Goal: Task Accomplishment & Management: Manage account settings

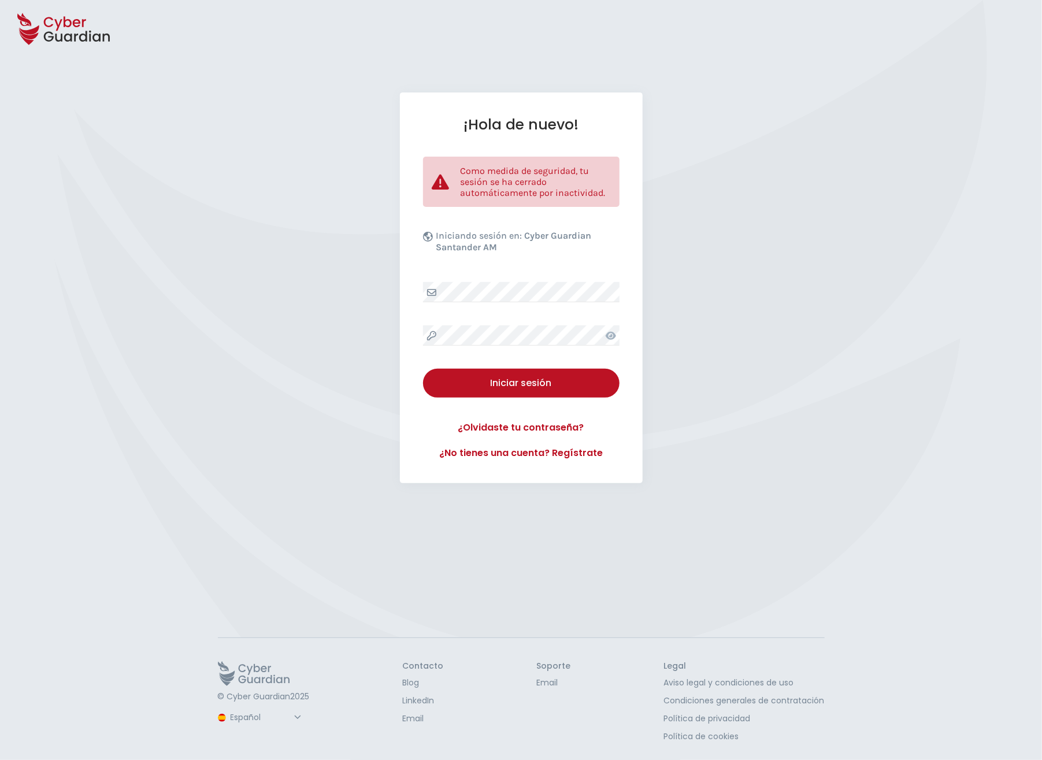
click at [500, 382] on div "Iniciar sesión" at bounding box center [521, 383] width 179 height 14
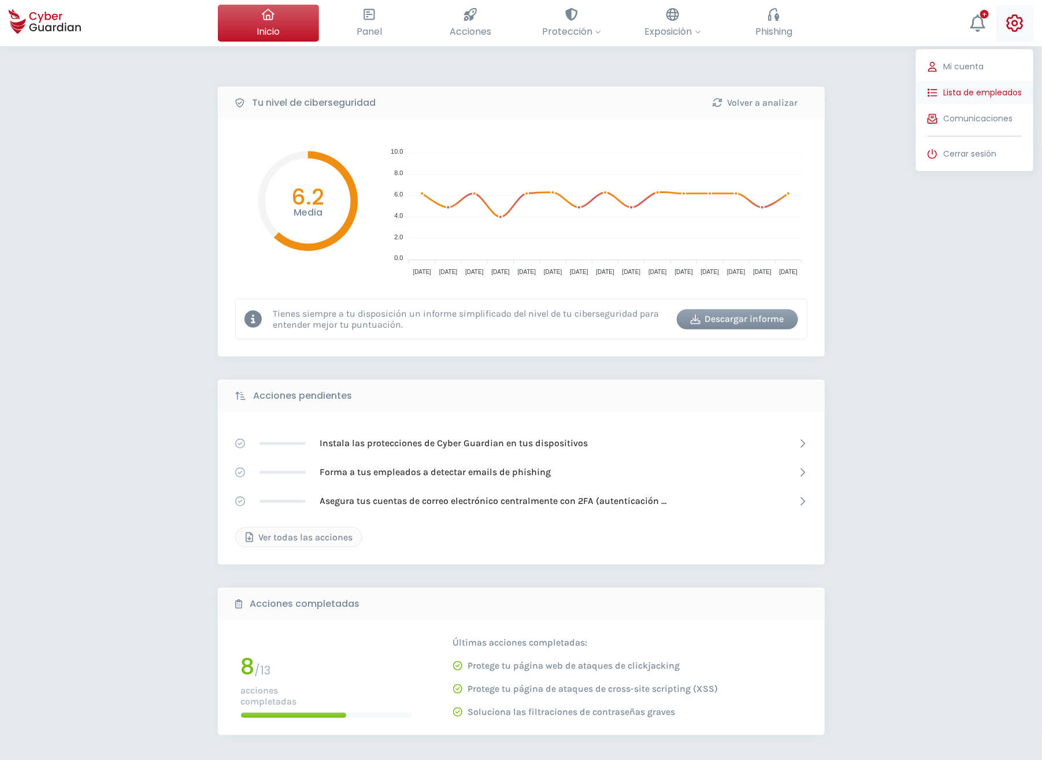
click at [955, 91] on span "Lista de empleados" at bounding box center [983, 93] width 79 height 12
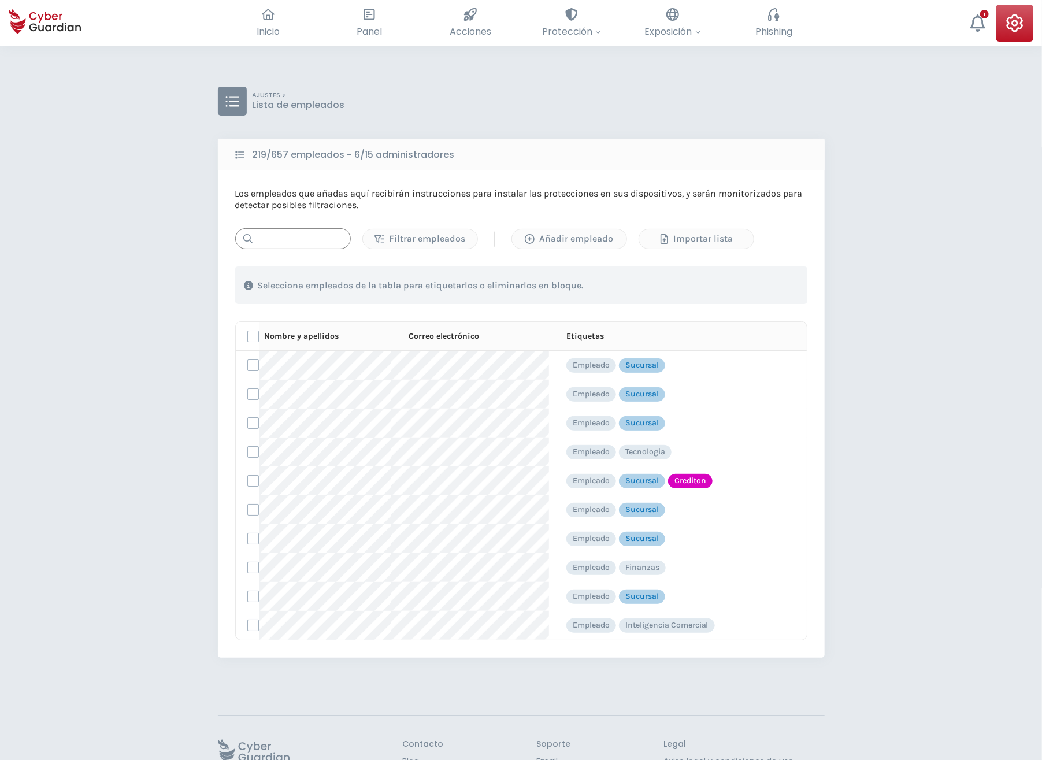
click at [271, 238] on input "text" at bounding box center [293, 238] width 116 height 21
click at [564, 231] on button "Añadir empleado" at bounding box center [570, 239] width 116 height 20
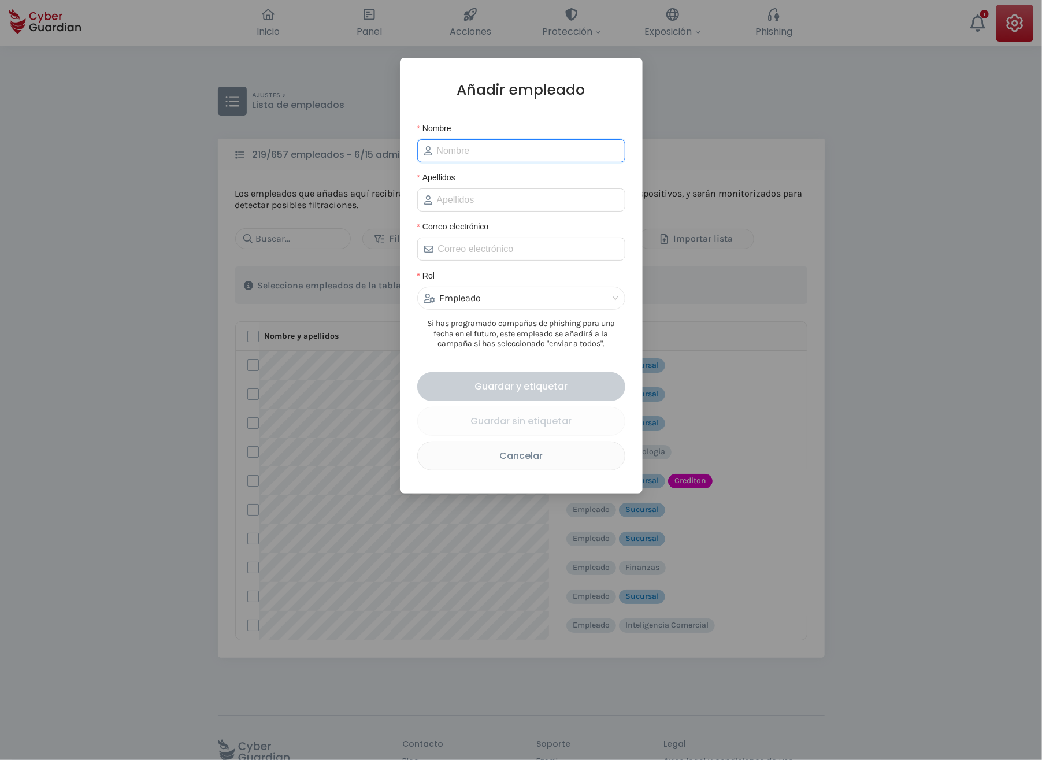
click at [453, 153] on input "Nombre" at bounding box center [528, 151] width 182 height 14
type input "Julieta"
type input "Schiavi"
click at [486, 254] on input "Correo electrónico" at bounding box center [528, 249] width 180 height 14
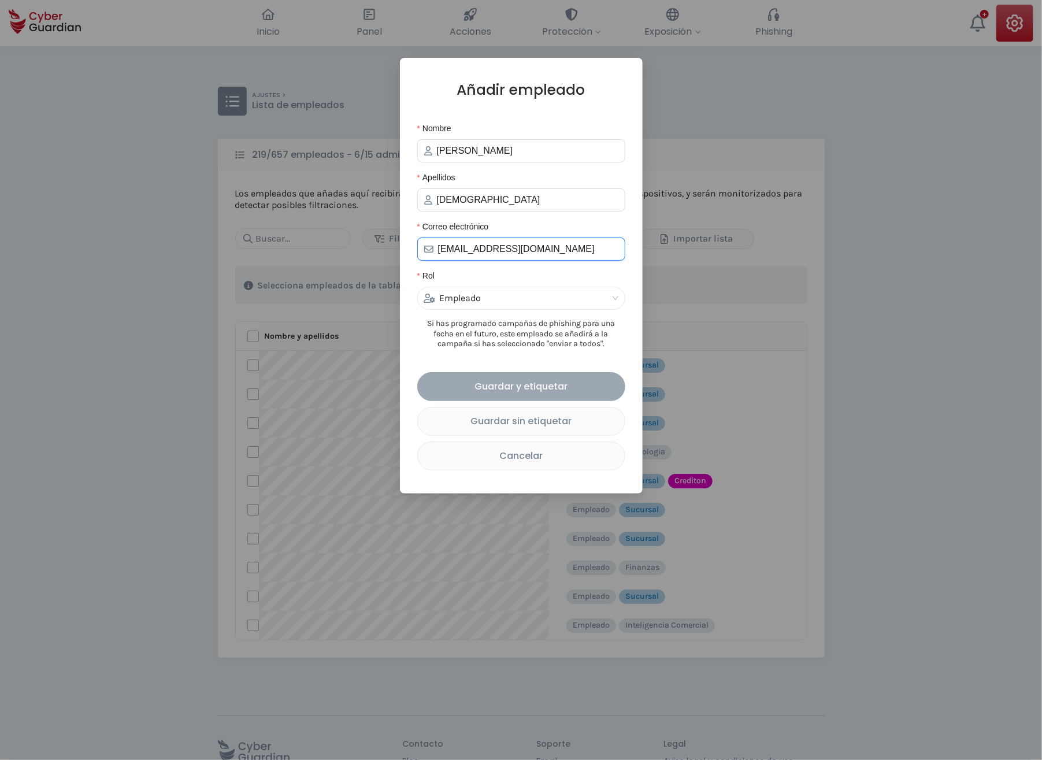
type input "jschiavi@creditel.com.uy"
click at [525, 386] on div "Guardar y etiquetar" at bounding box center [521, 386] width 191 height 14
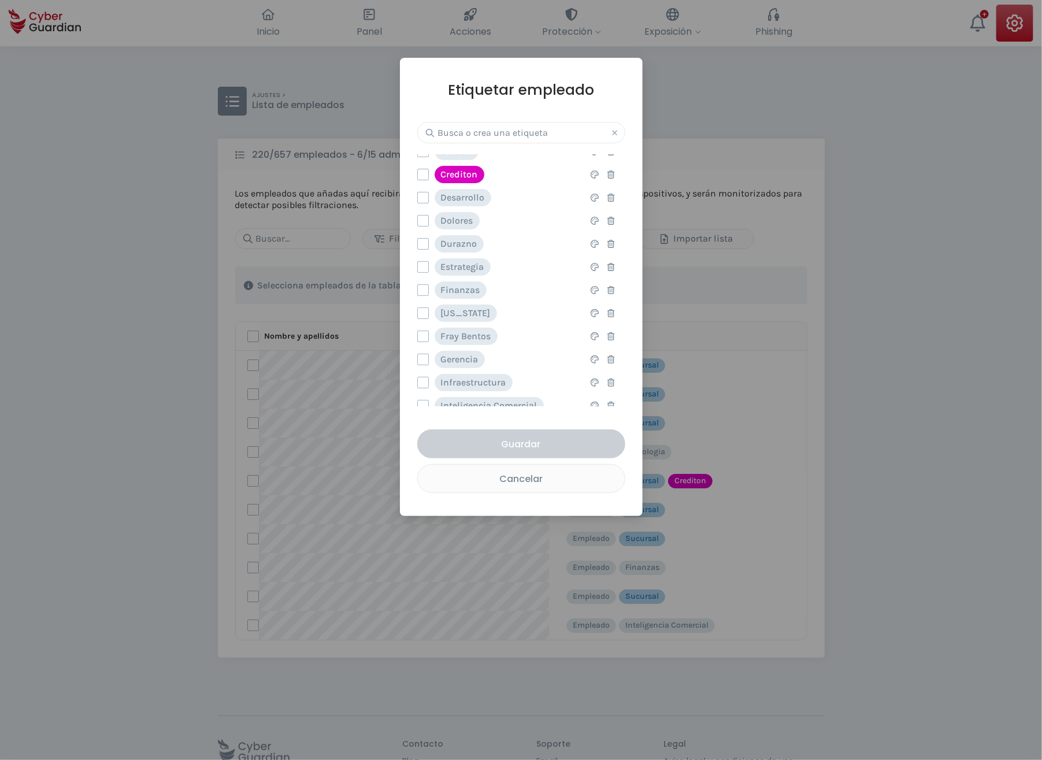
scroll to position [197, 0]
click at [420, 244] on label at bounding box center [423, 244] width 12 height 12
click at [418, 244] on input "checkbox" at bounding box center [418, 244] width 0 height 10
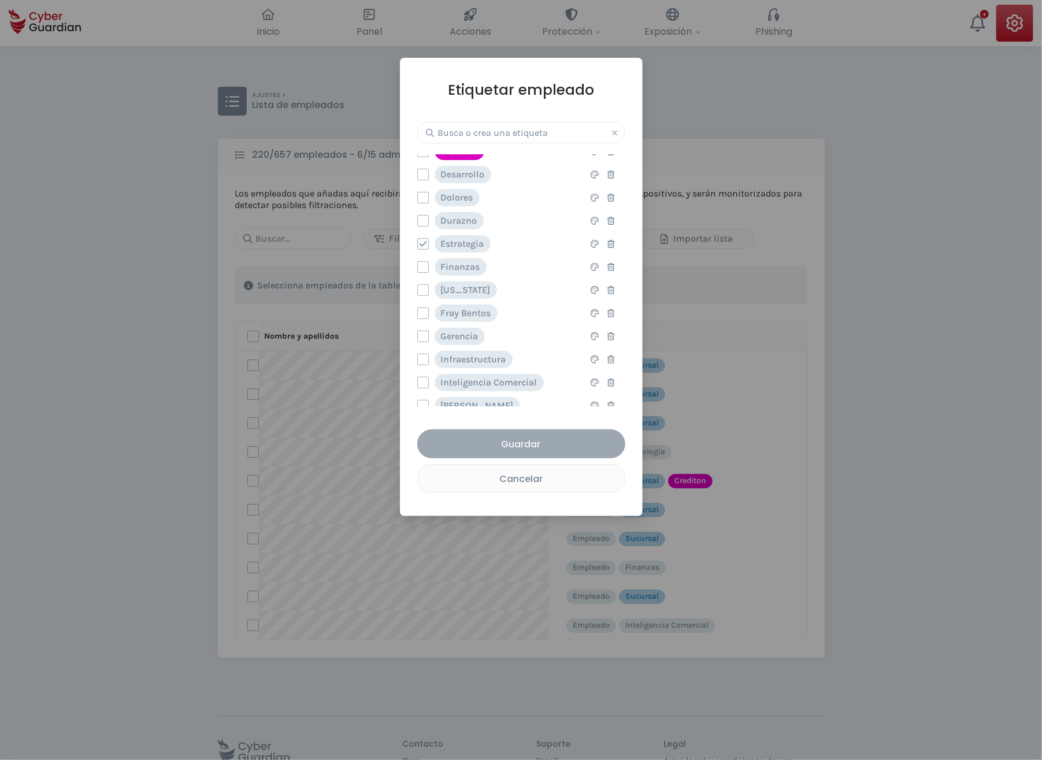
click at [517, 452] on div "Guardar" at bounding box center [521, 444] width 191 height 14
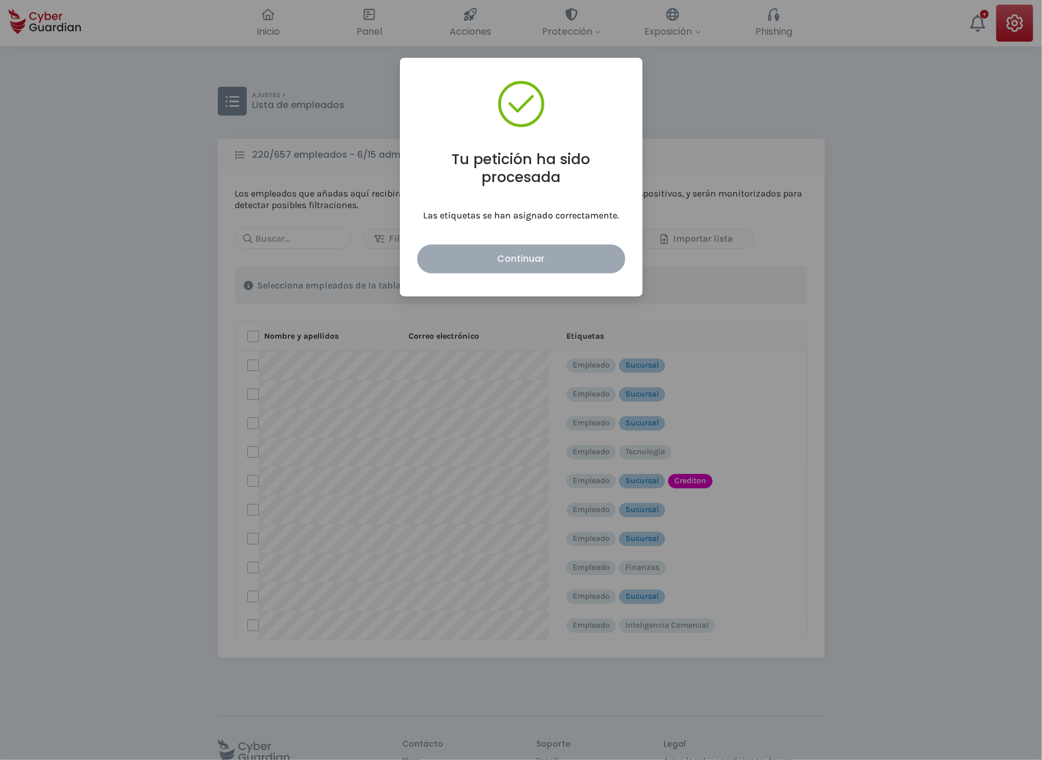
click at [513, 261] on div "Continuar" at bounding box center [521, 259] width 191 height 14
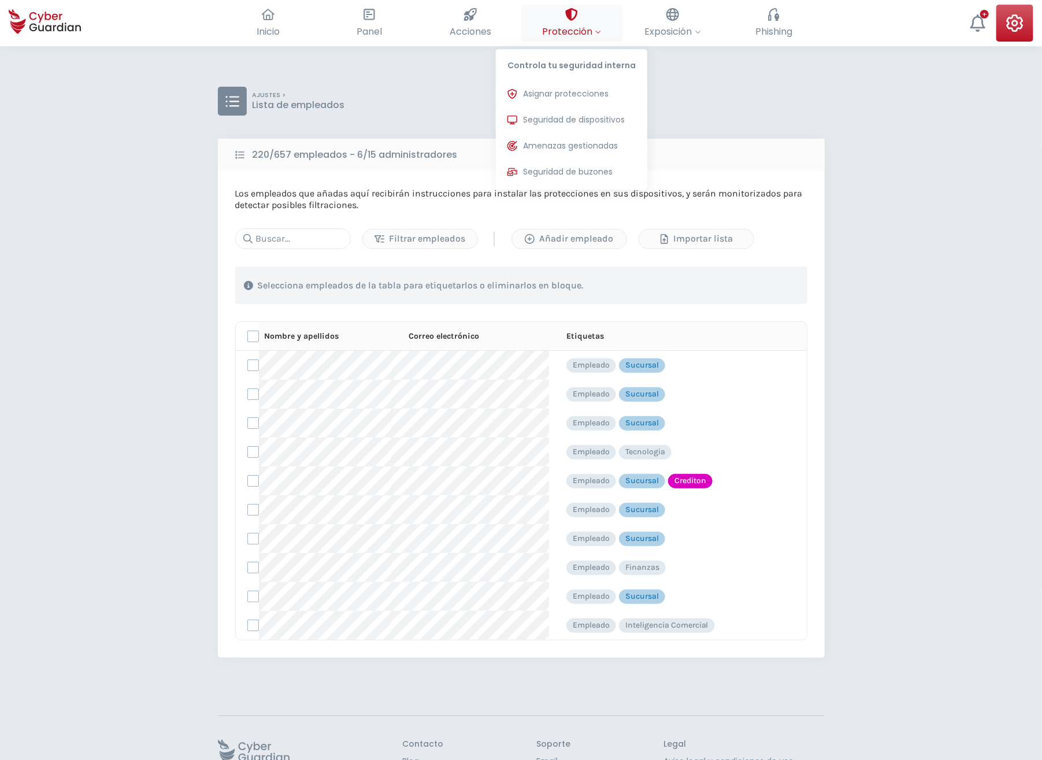
click at [558, 28] on span "Protección" at bounding box center [571, 31] width 59 height 14
click at [557, 98] on span "Asignar protecciones" at bounding box center [566, 94] width 86 height 12
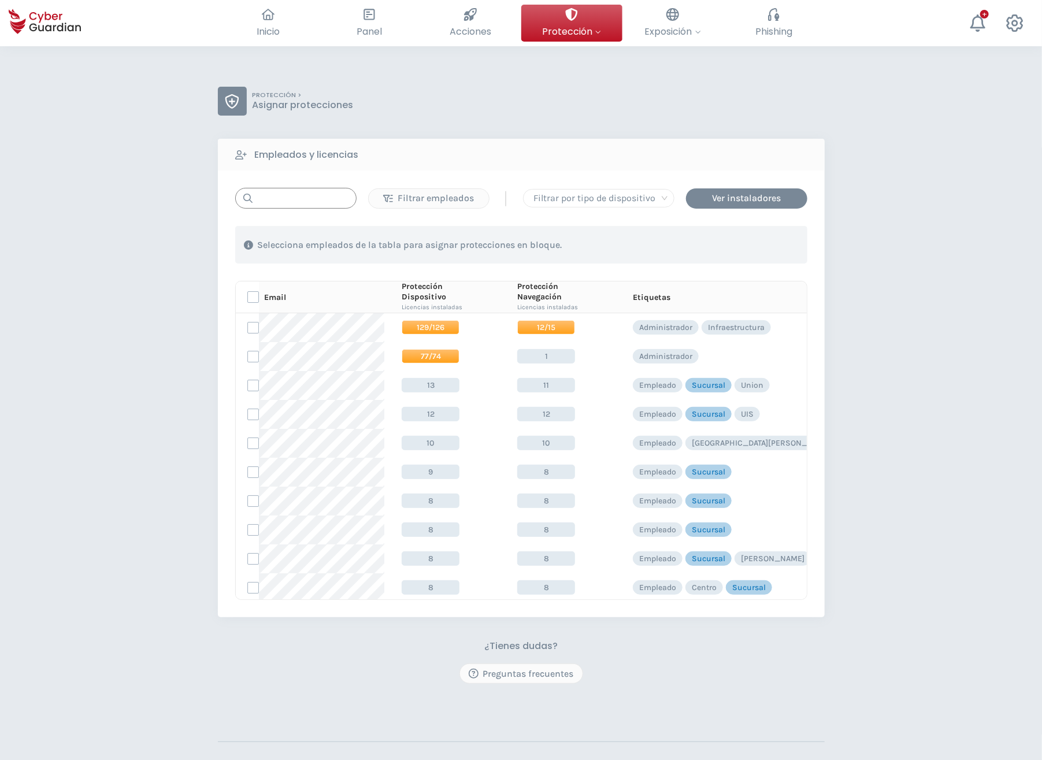
click at [304, 202] on input "text" at bounding box center [295, 198] width 121 height 21
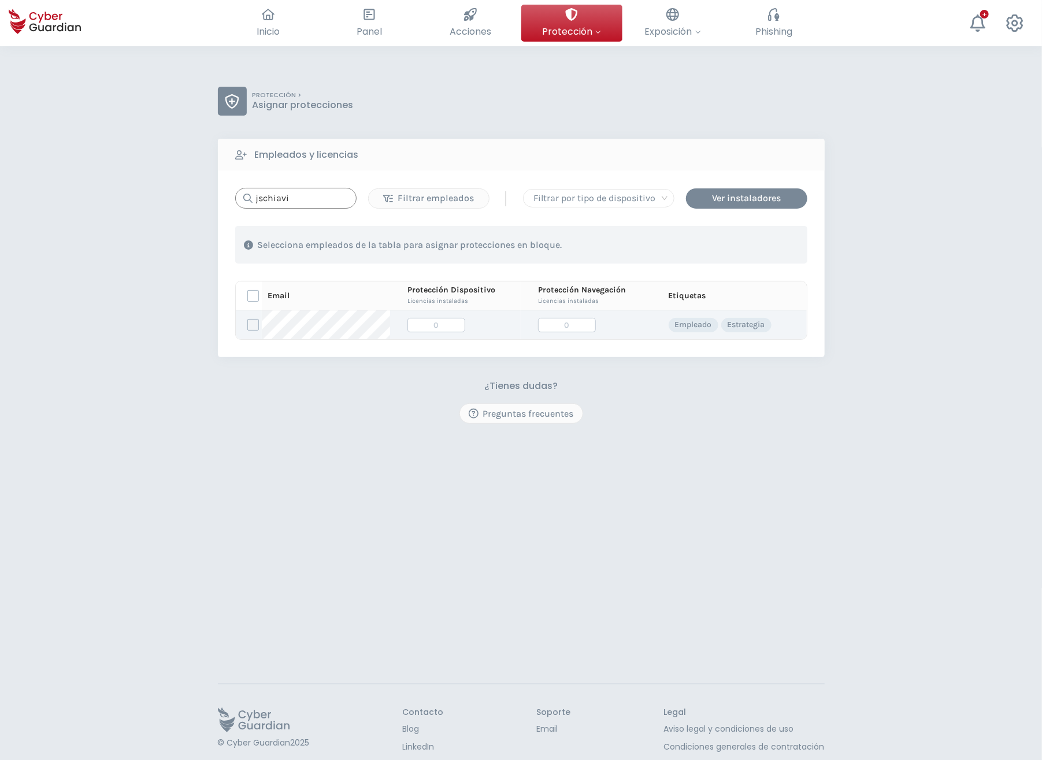
type input "jschiavi"
click at [253, 325] on label at bounding box center [253, 325] width 12 height 12
click at [248, 325] on input "checkbox" at bounding box center [248, 325] width 0 height 10
click at [723, 246] on div "Asignar protecciones" at bounding box center [737, 245] width 105 height 14
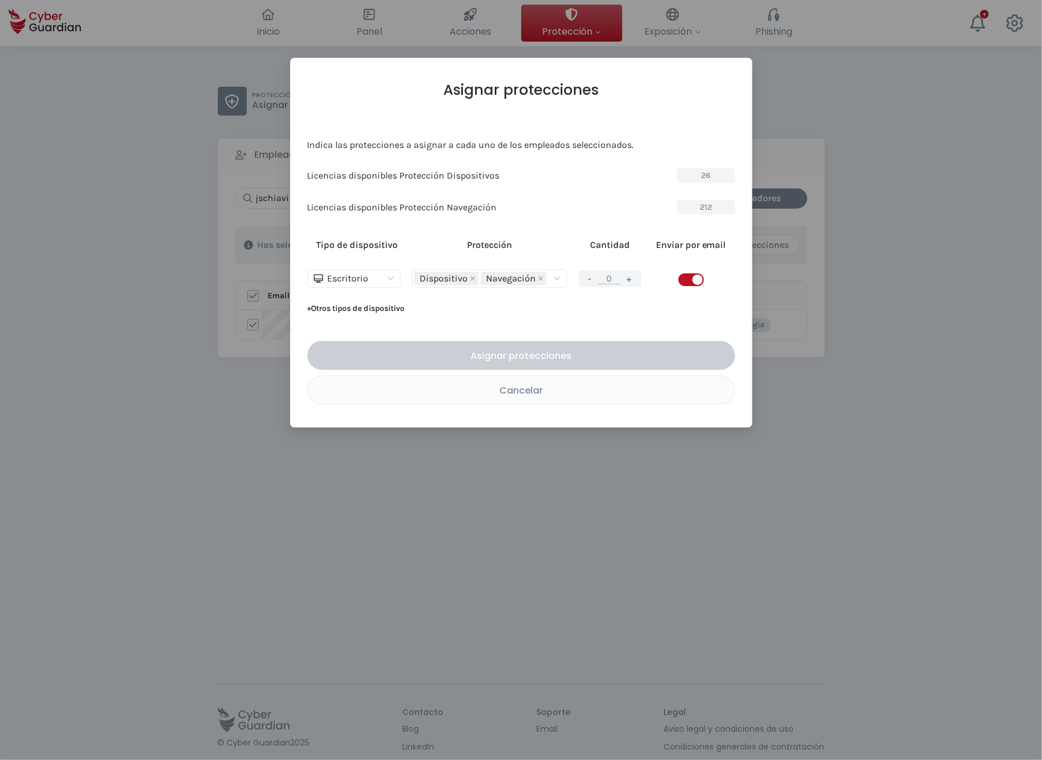
click at [630, 276] on button "+" at bounding box center [630, 279] width 14 height 14
type input "1"
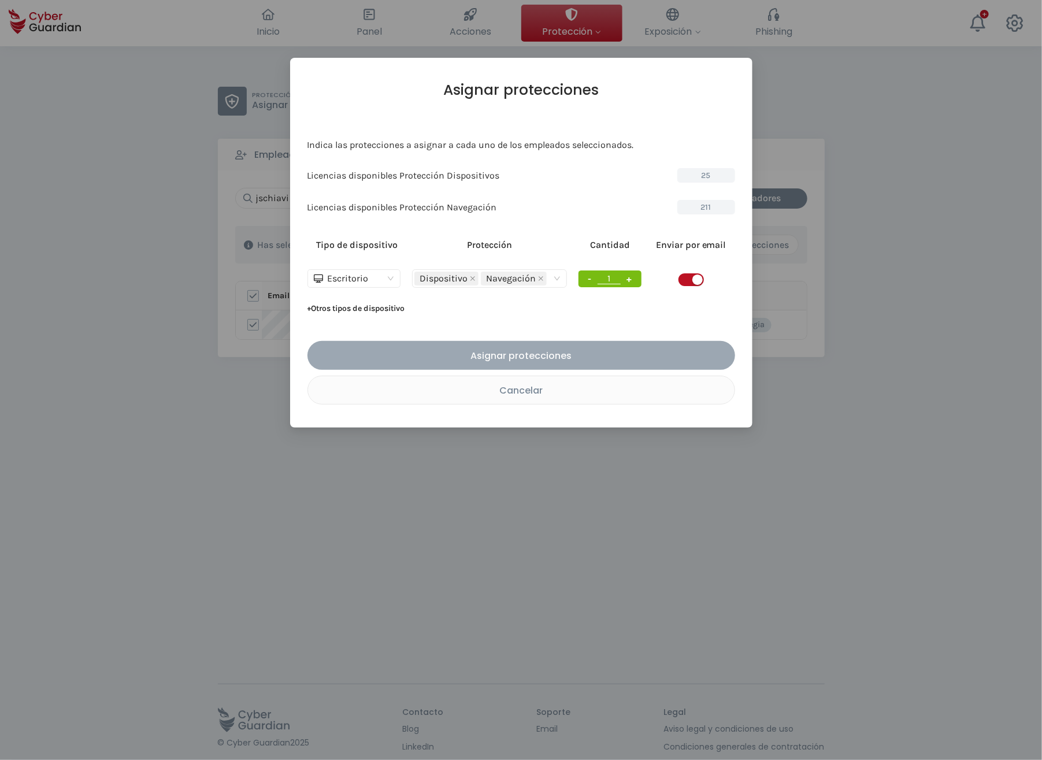
click at [541, 350] on div "Asignar protecciones" at bounding box center [521, 356] width 410 height 14
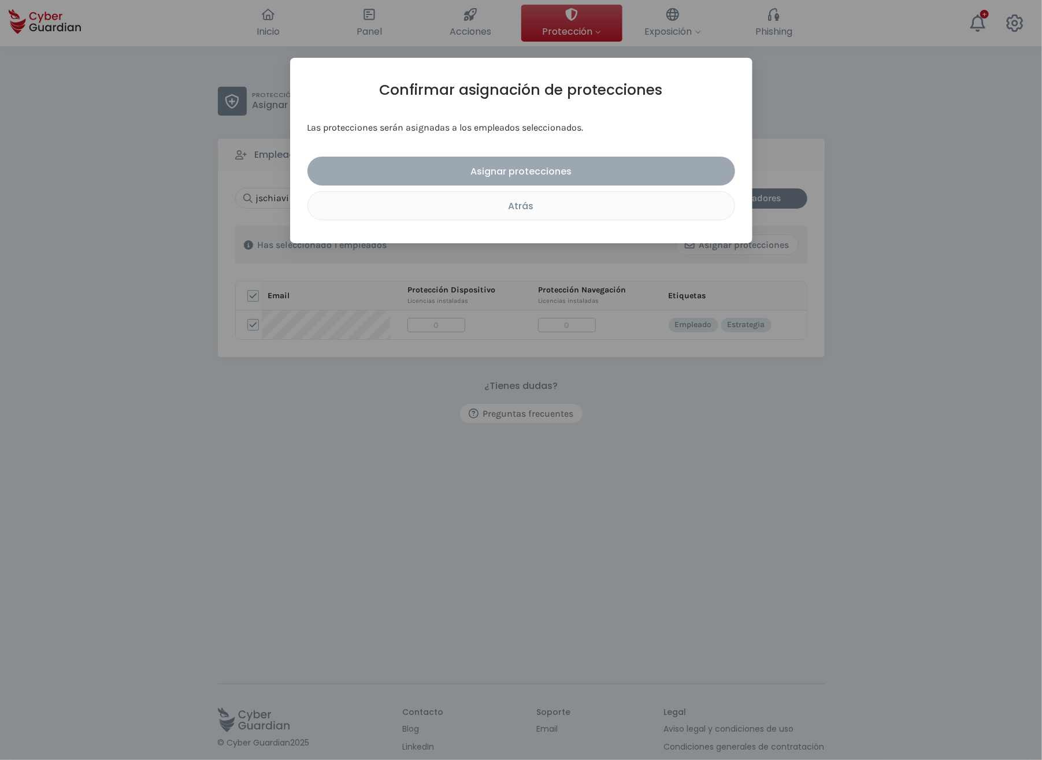
click at [541, 162] on button "Asignar protecciones" at bounding box center [522, 171] width 428 height 29
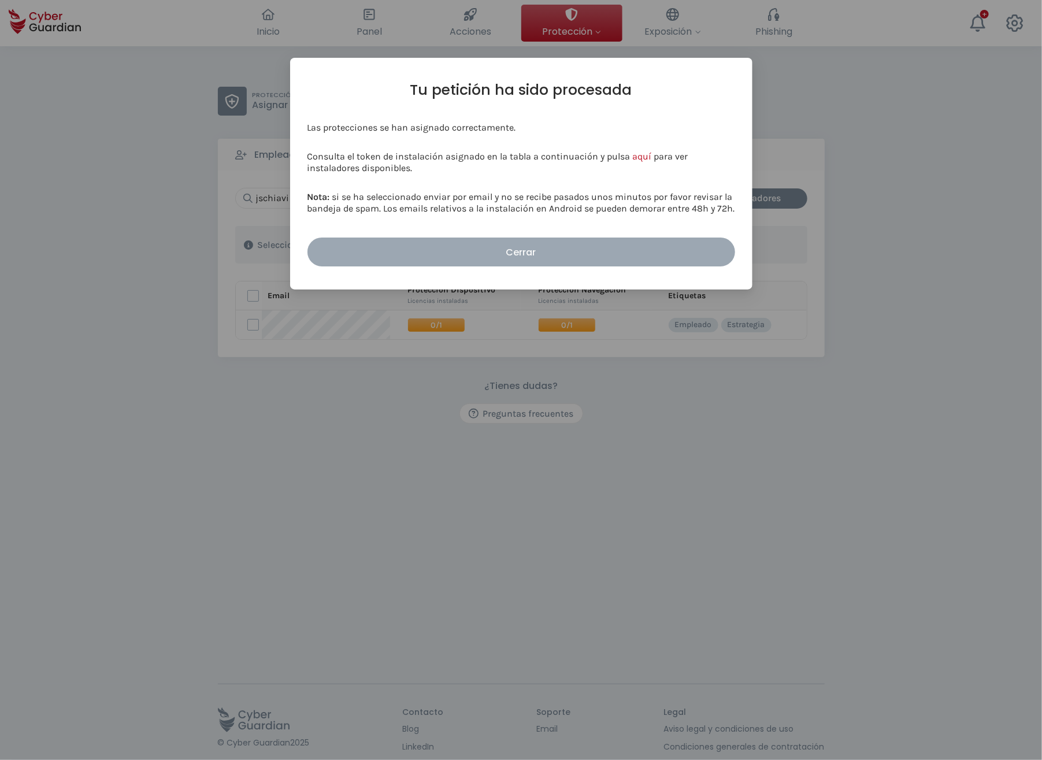
click at [508, 258] on div "Cerrar" at bounding box center [521, 252] width 410 height 14
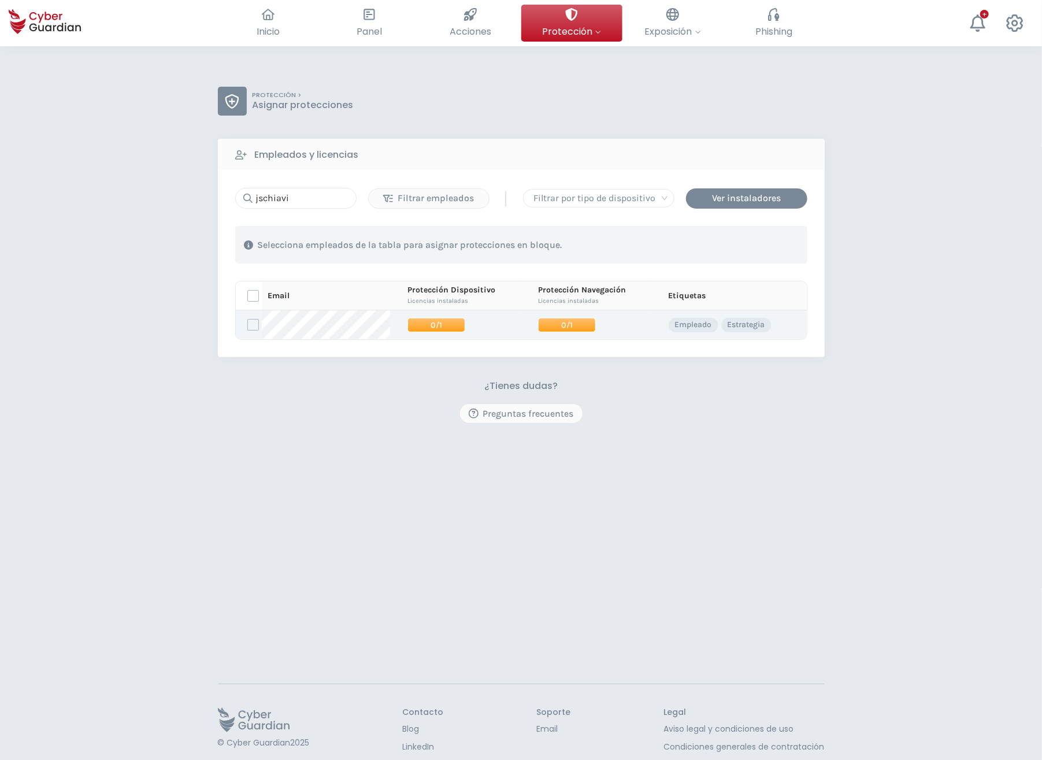
click at [434, 325] on span "0/1" at bounding box center [437, 325] width 58 height 14
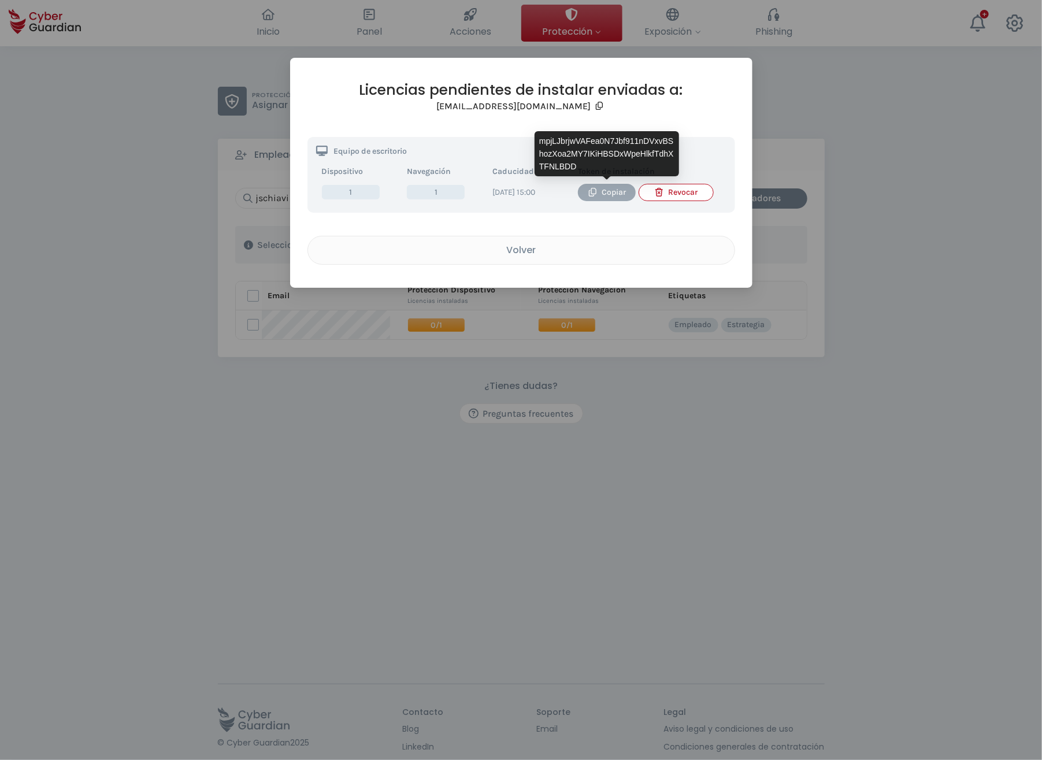
click at [606, 188] on div "Copiar" at bounding box center [607, 192] width 40 height 13
click at [670, 247] on button "Volver" at bounding box center [522, 250] width 428 height 29
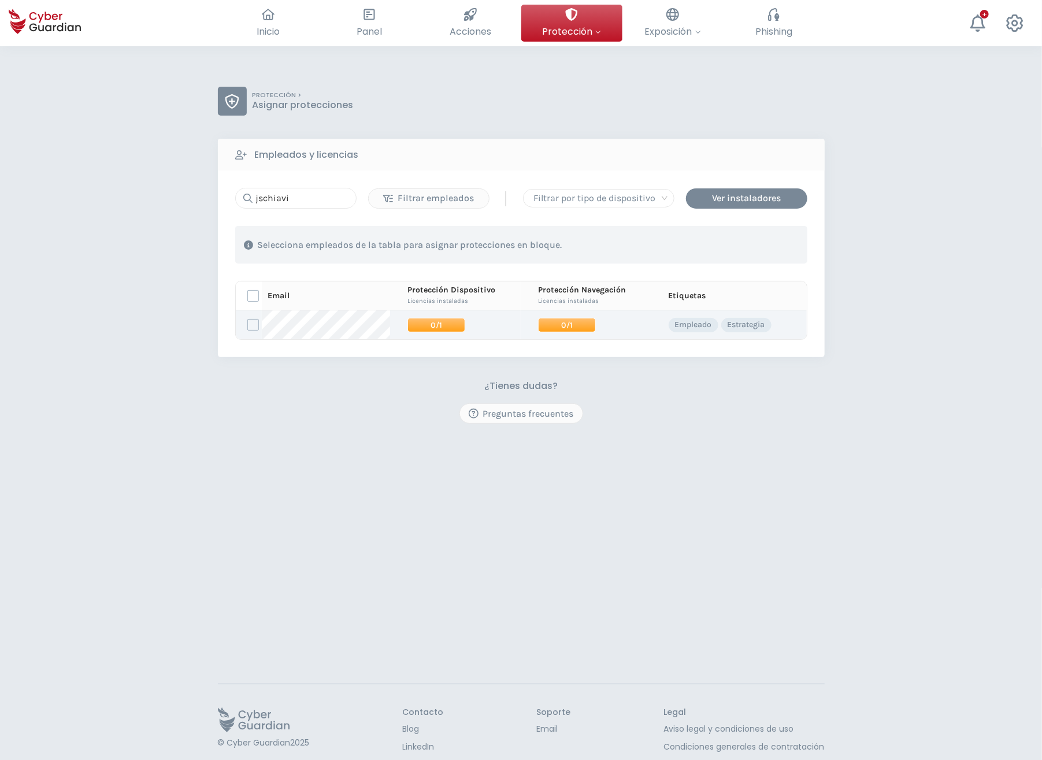
click at [564, 323] on span "0/1" at bounding box center [567, 325] width 58 height 14
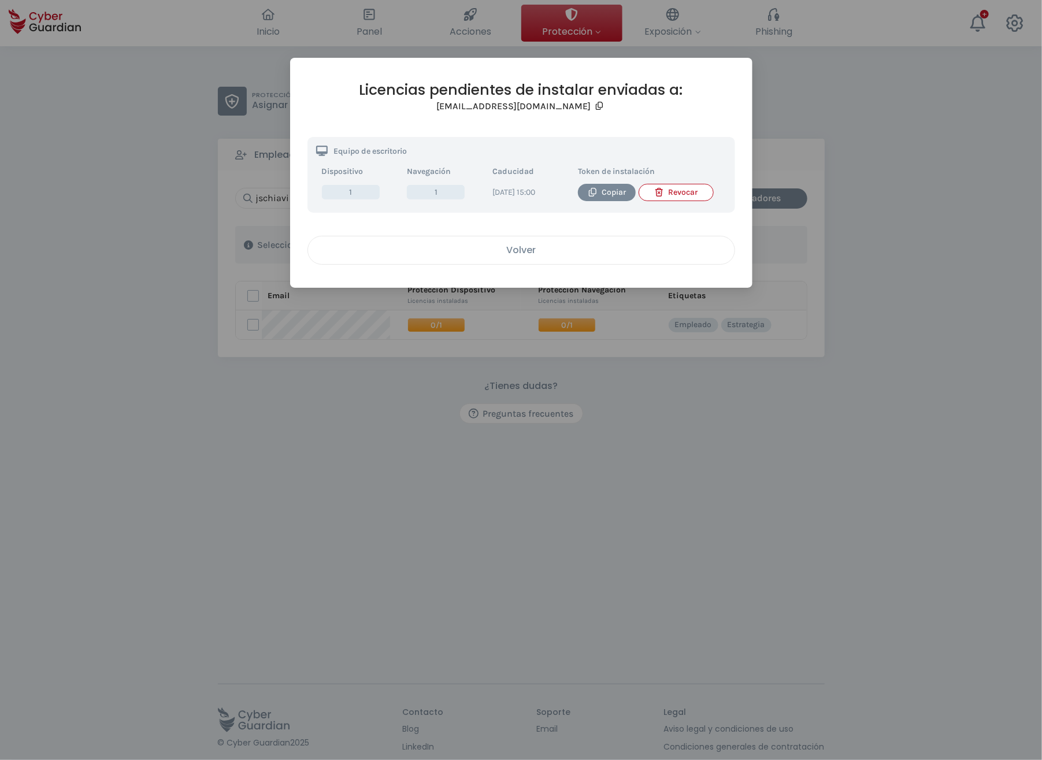
click at [537, 257] on div "Volver" at bounding box center [521, 250] width 409 height 14
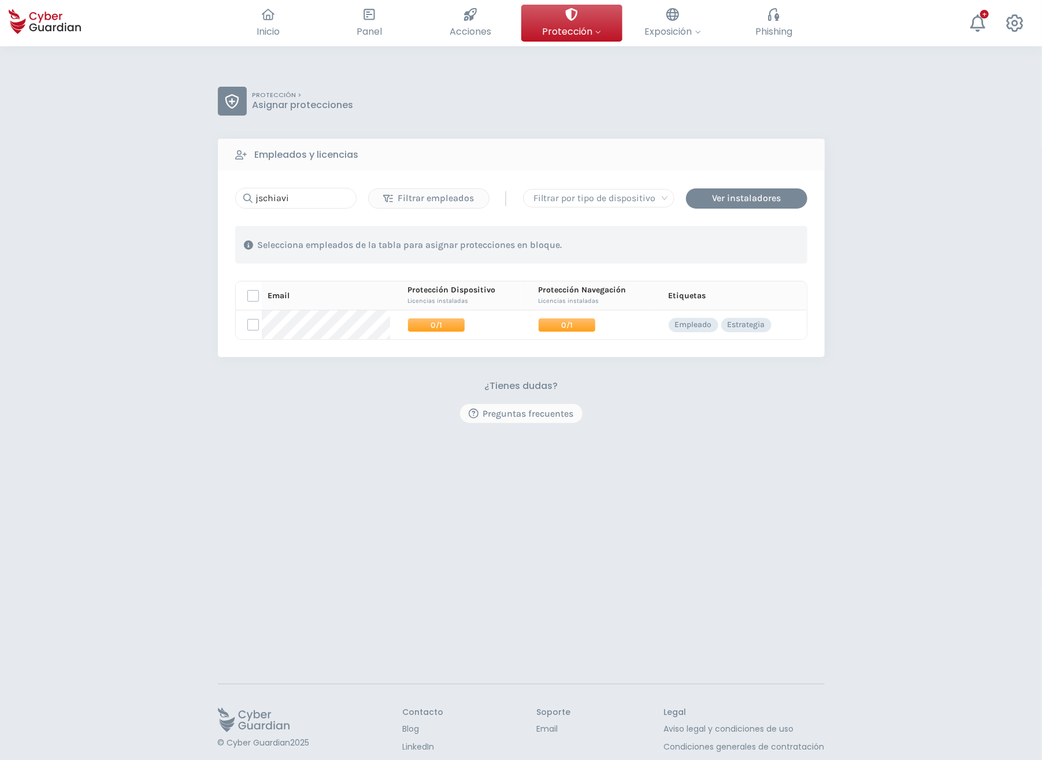
click at [325, 443] on div "PROTECCIÓN > Asignar protecciones Empleados y licencias jschiavi Filtrar emplea…" at bounding box center [521, 426] width 1042 height 760
click at [467, 759] on div "© Cyber Guardian 2025 Español Inglés Portugués (BR) Contacto Blog LinkedIn Emai…" at bounding box center [521, 746] width 607 height 123
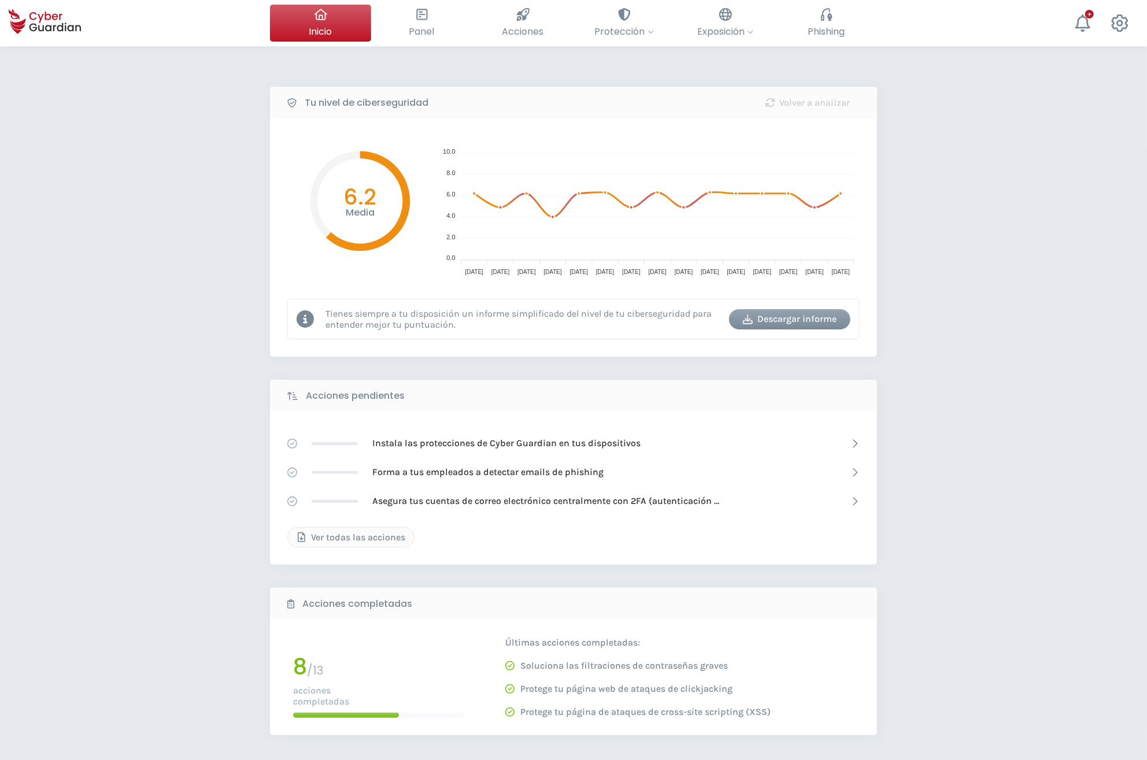
click at [224, 575] on div "Tu nivel de ciberseguridad Volver a analizar Media 6.2 10.0 10.0 8.0 8.0 6.0 6.…" at bounding box center [573, 514] width 1147 height 937
